Goal: Transaction & Acquisition: Purchase product/service

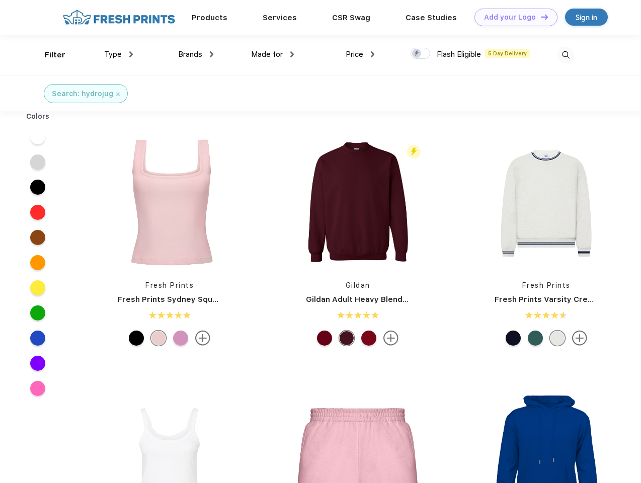
scroll to position [1, 0]
click at [512, 17] on link "Add your Logo Design Tool" at bounding box center [515, 18] width 83 height 18
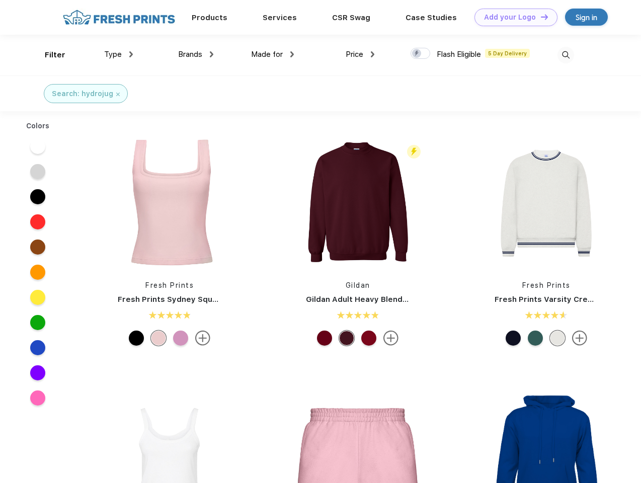
click at [0, 0] on div "Design Tool" at bounding box center [0, 0] width 0 height 0
click at [540, 17] on link "Add your Logo Design Tool" at bounding box center [515, 18] width 83 height 18
click at [48, 55] on div "Filter" at bounding box center [55, 55] width 21 height 12
click at [119, 54] on span "Type" at bounding box center [113, 54] width 18 height 9
click at [196, 54] on span "Brands" at bounding box center [190, 54] width 24 height 9
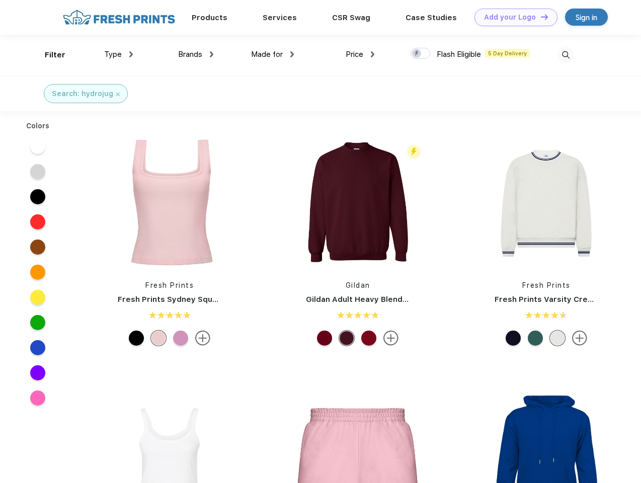
click at [273, 54] on span "Made for" at bounding box center [267, 54] width 32 height 9
click at [360, 54] on span "Price" at bounding box center [355, 54] width 18 height 9
click at [421, 54] on div at bounding box center [421, 53] width 20 height 11
click at [417, 54] on input "checkbox" at bounding box center [414, 50] width 7 height 7
click at [566, 55] on img at bounding box center [566, 55] width 17 height 17
